Goal: Use online tool/utility: Utilize a website feature to perform a specific function

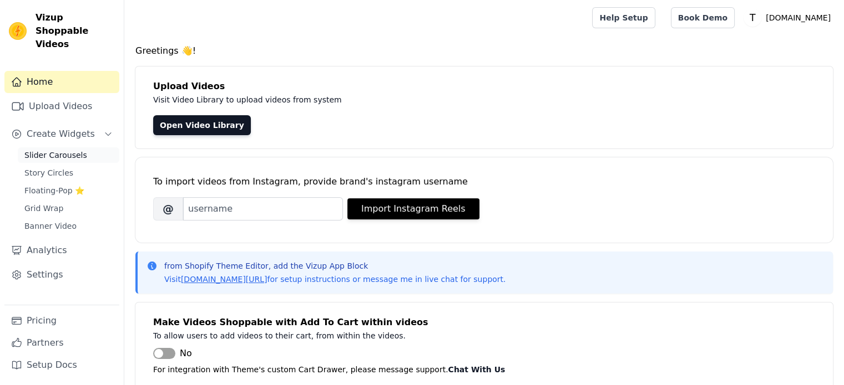
click at [51, 150] on span "Slider Carousels" at bounding box center [55, 155] width 63 height 11
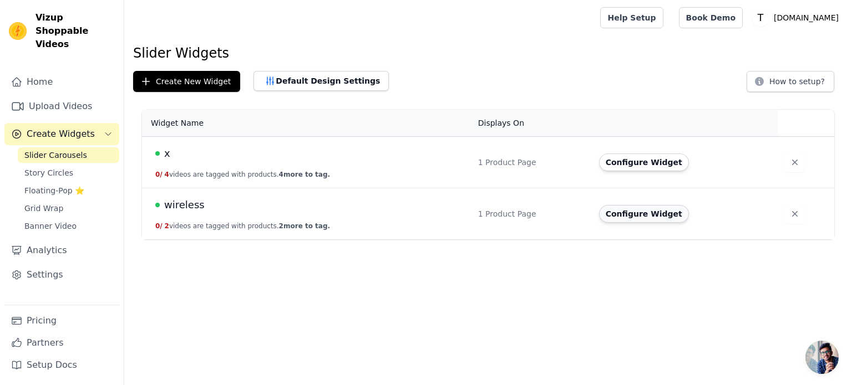
click at [633, 212] on button "Configure Widget" at bounding box center [644, 214] width 90 height 18
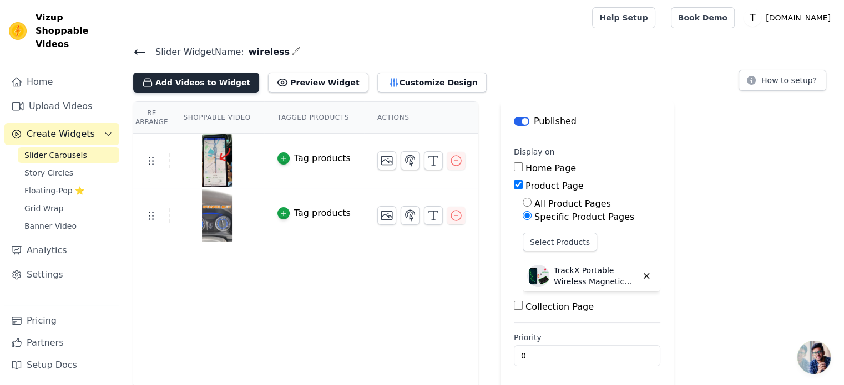
click at [236, 89] on button "Add Videos to Widget" at bounding box center [196, 83] width 126 height 20
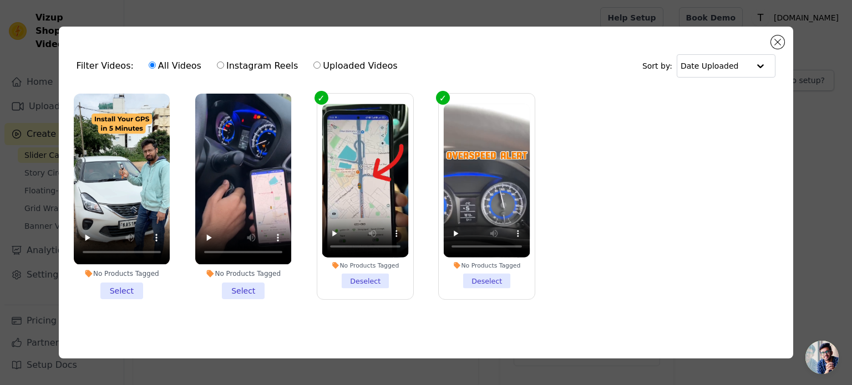
click at [253, 287] on li "No Products Tagged Select" at bounding box center [243, 196] width 96 height 205
click at [0, 0] on input "No Products Tagged Select" at bounding box center [0, 0] width 0 height 0
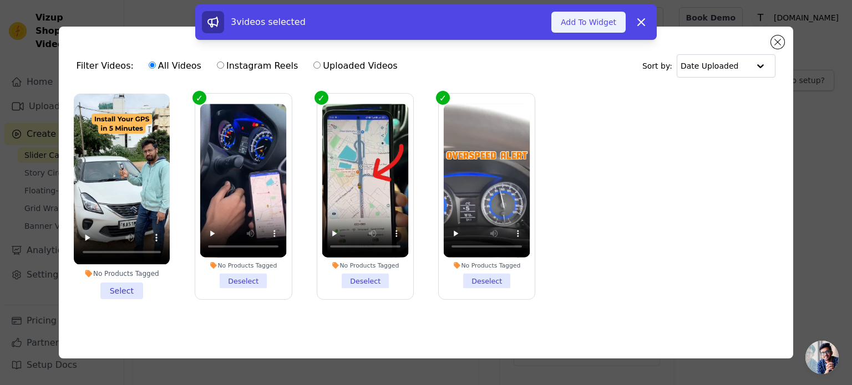
click at [597, 28] on button "Add To Widget" at bounding box center [588, 22] width 74 height 21
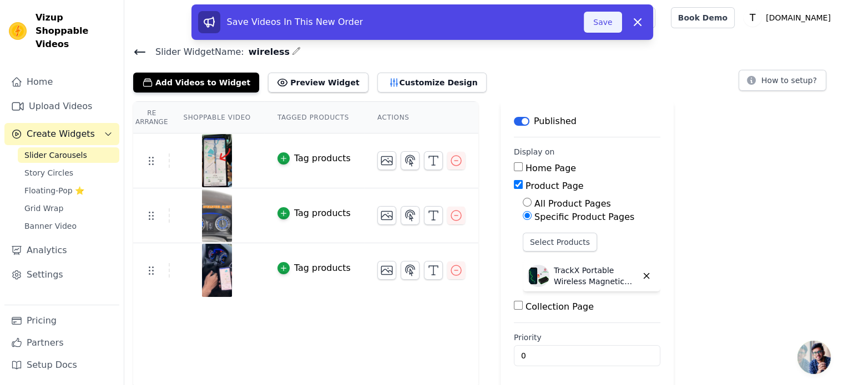
click at [600, 23] on button "Save" at bounding box center [602, 22] width 38 height 21
